Goal: Information Seeking & Learning: Learn about a topic

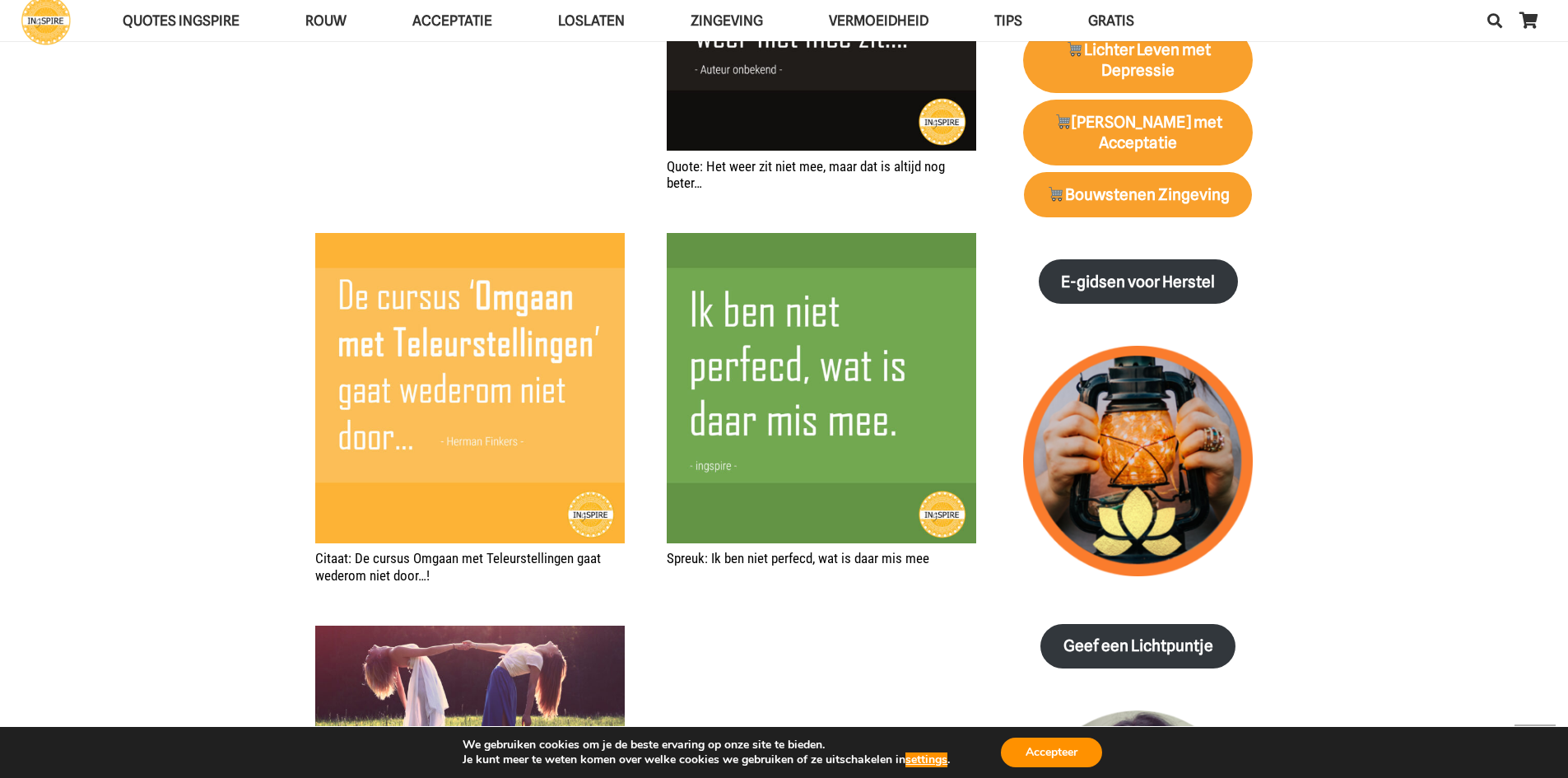
scroll to position [1648, 0]
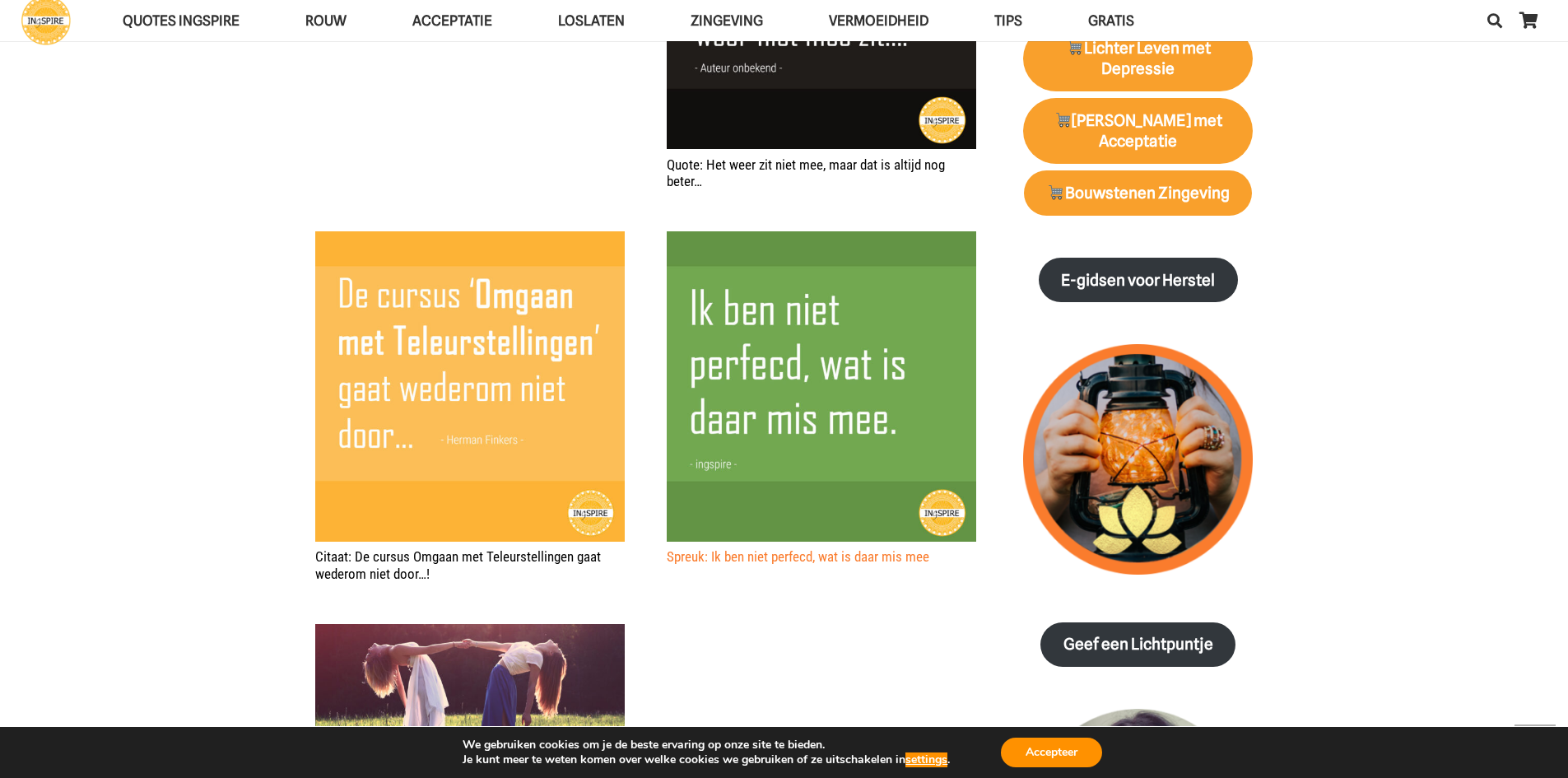
click at [862, 560] on link "Spreuk: Ik ben niet perfecd, wat is daar mis mee" at bounding box center [798, 557] width 263 height 17
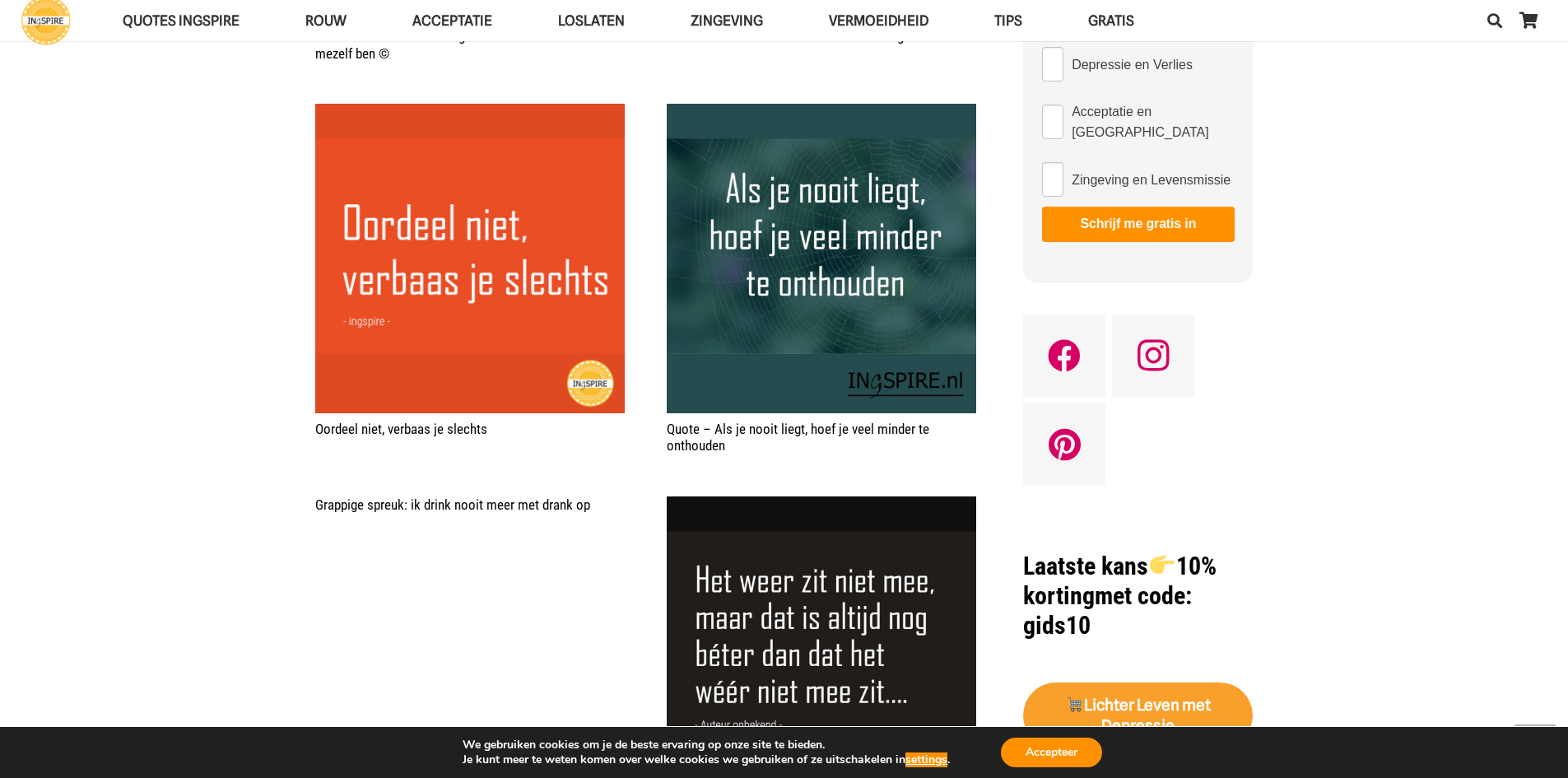
scroll to position [989, 0]
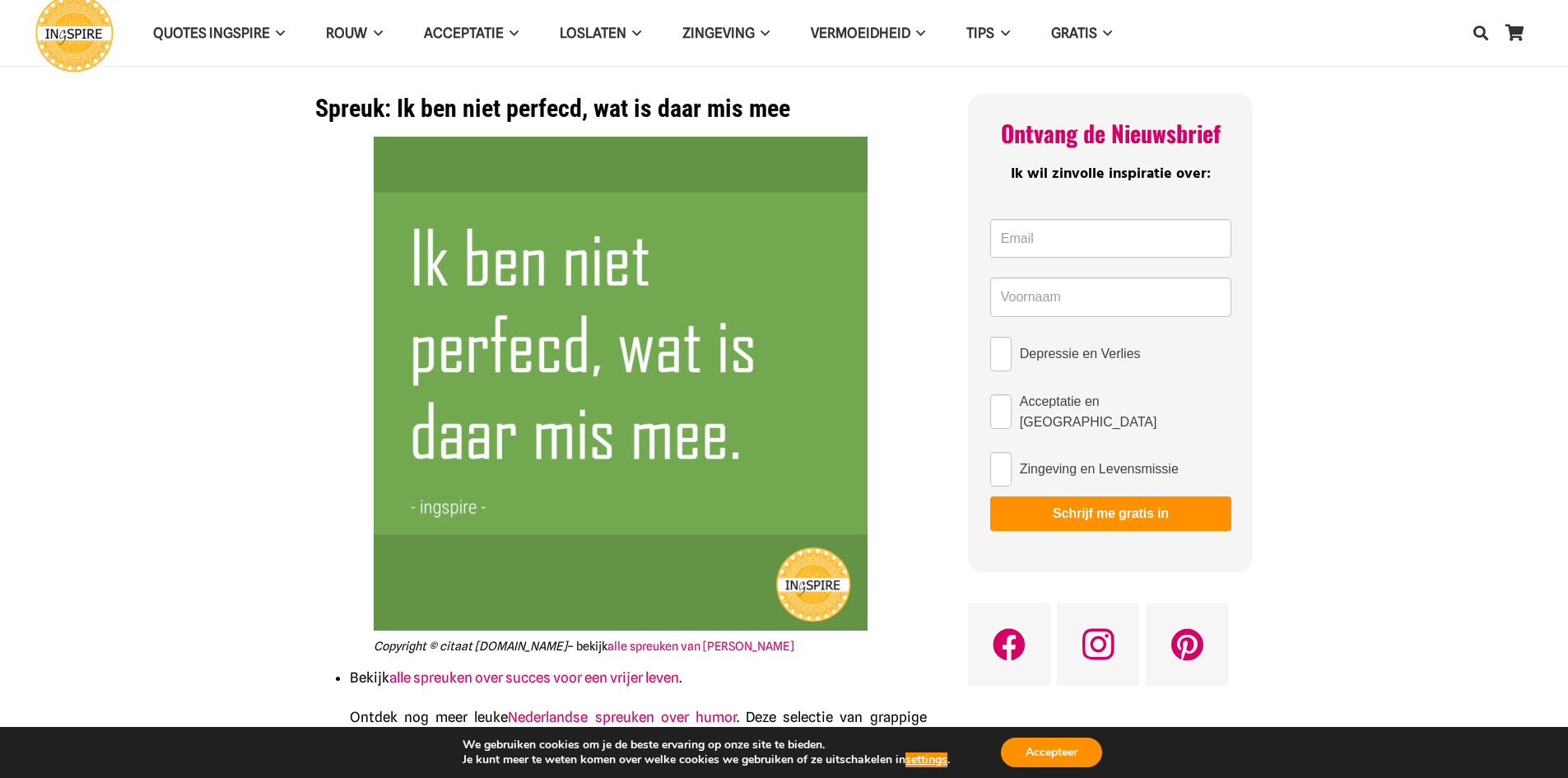
drag, startPoint x: 778, startPoint y: 116, endPoint x: 506, endPoint y: 108, distance: 272.1
click at [518, 111] on h1 "Spreuk: Ik ben niet perfecd, wat is daar mis mee" at bounding box center [620, 109] width 612 height 30
